Goal: Navigation & Orientation: Find specific page/section

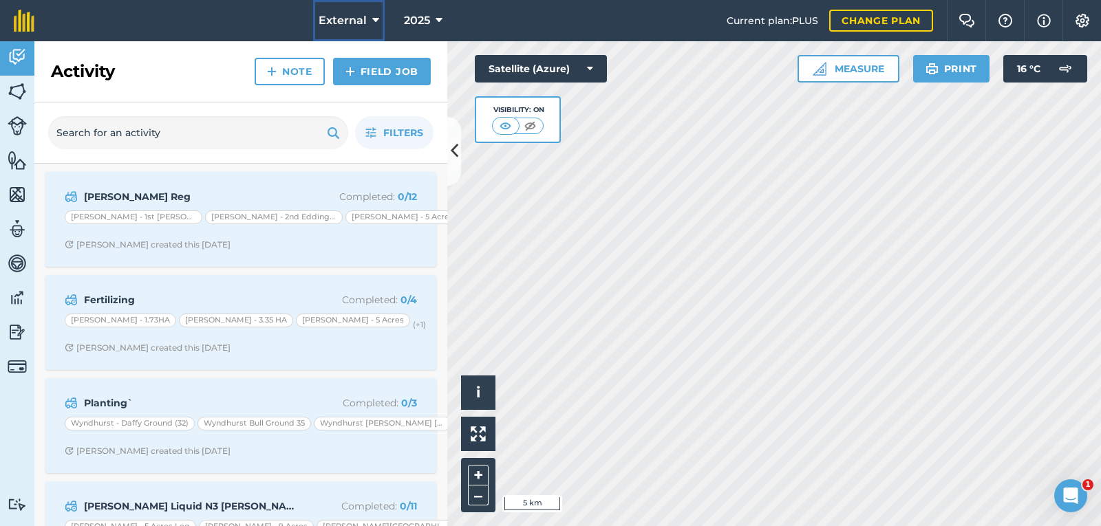
click at [373, 18] on icon at bounding box center [375, 20] width 7 height 17
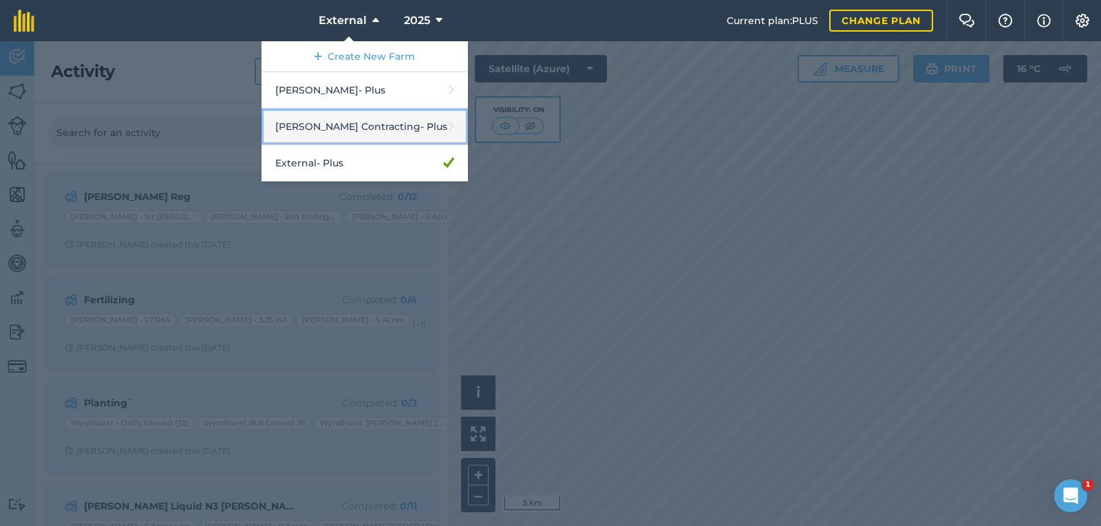
click at [344, 131] on link "[PERSON_NAME] Contracting - Plus" at bounding box center [365, 127] width 206 height 36
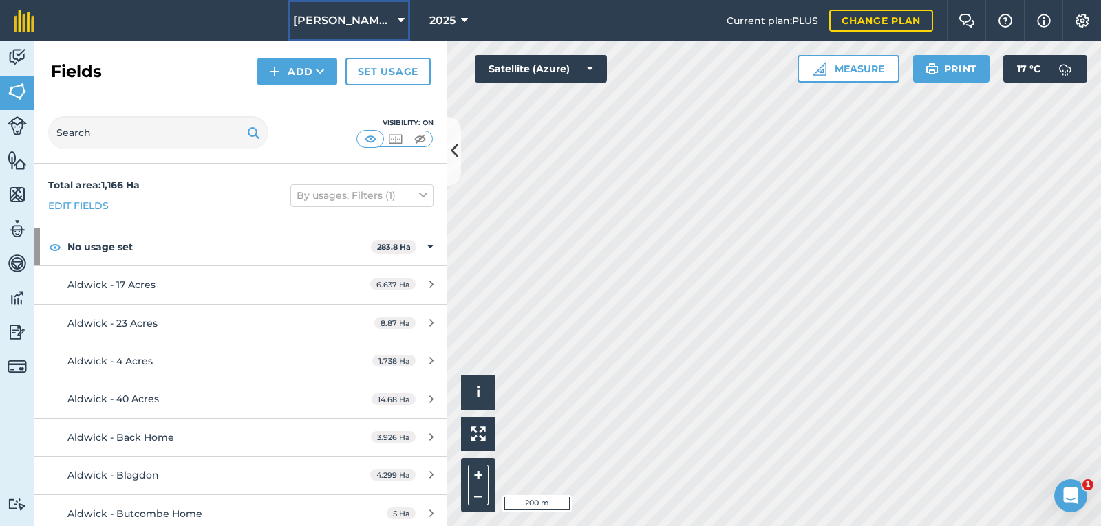
click at [404, 22] on button "[PERSON_NAME] Contracting" at bounding box center [349, 20] width 123 height 41
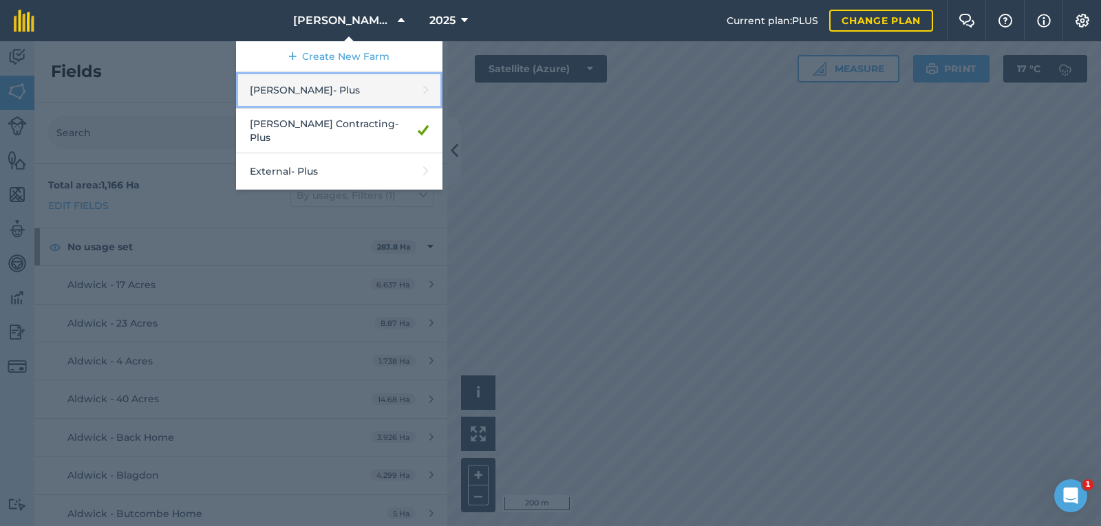
click at [346, 87] on link "[PERSON_NAME] - Plus" at bounding box center [339, 90] width 206 height 36
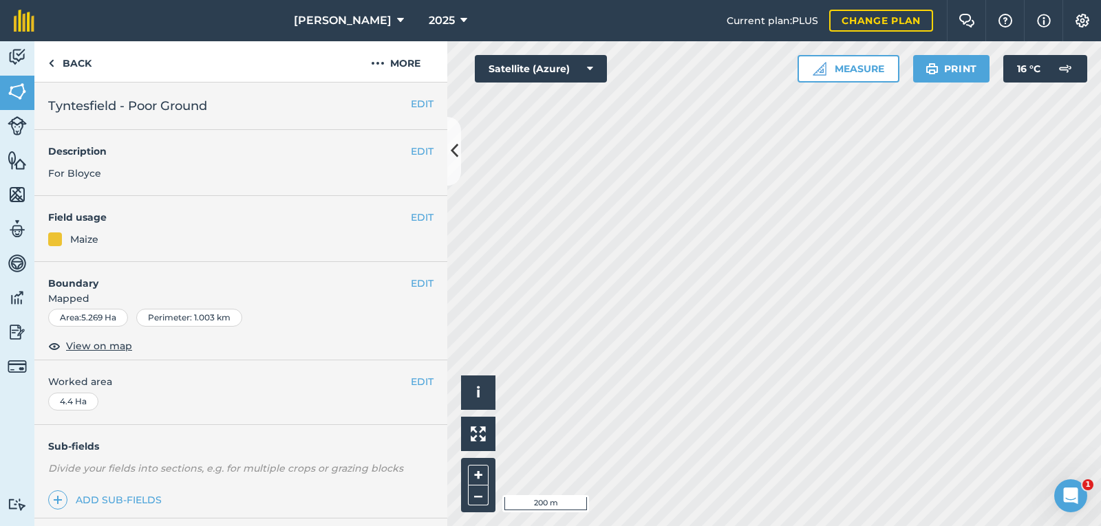
click at [216, 134] on div "Activity Fields Livestock Features Maps Team Vehicles Data Reporting Billing Tu…" at bounding box center [550, 283] width 1101 height 485
click at [386, 19] on button "[PERSON_NAME]" at bounding box center [348, 20] width 121 height 41
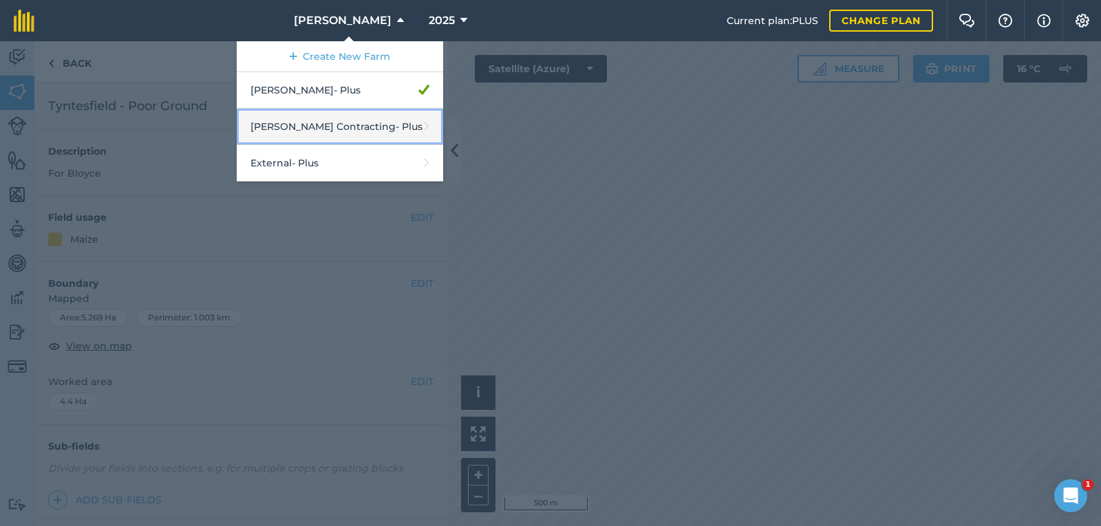
click at [341, 131] on link "[PERSON_NAME] Contracting - Plus" at bounding box center [340, 127] width 206 height 36
